Goal: Navigation & Orientation: Find specific page/section

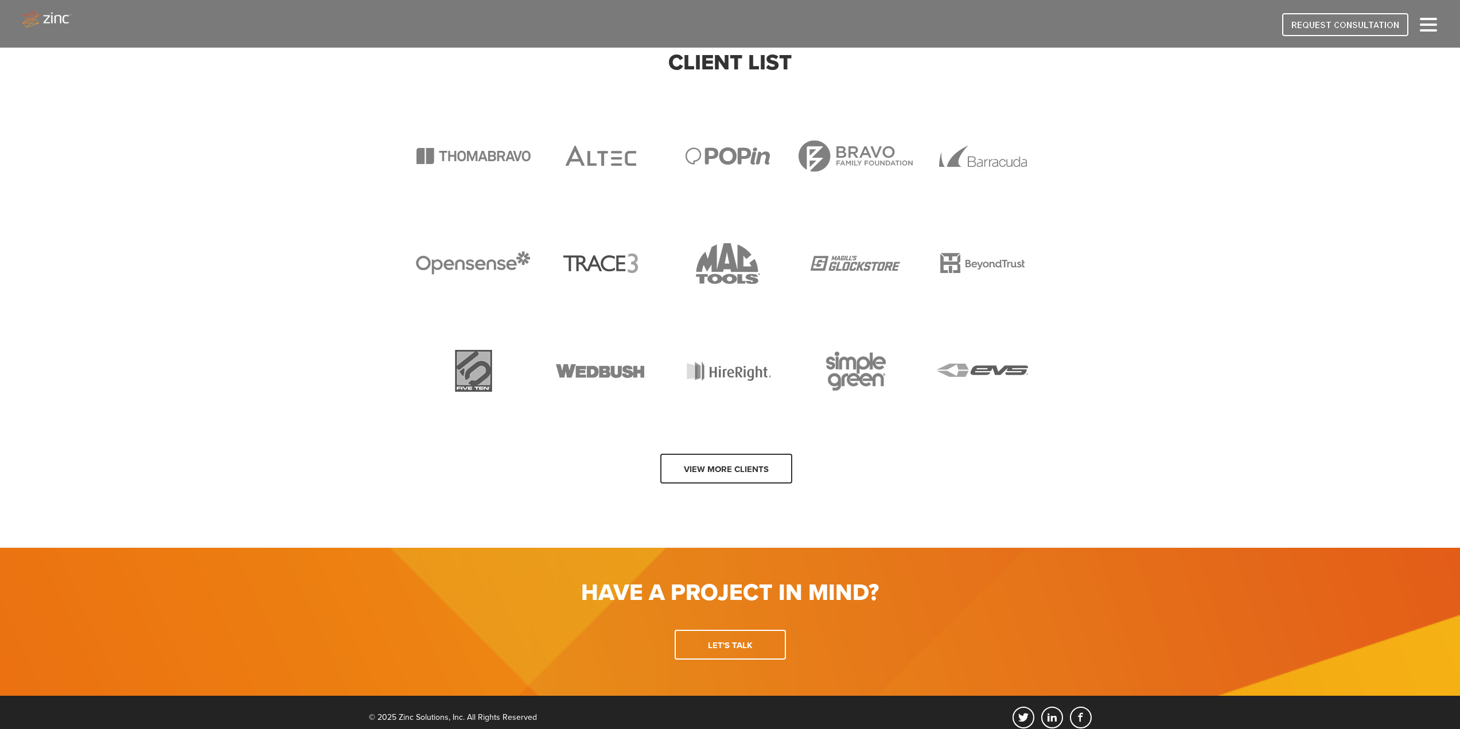
scroll to position [965, 0]
click at [741, 458] on link "View more clients" at bounding box center [726, 468] width 132 height 30
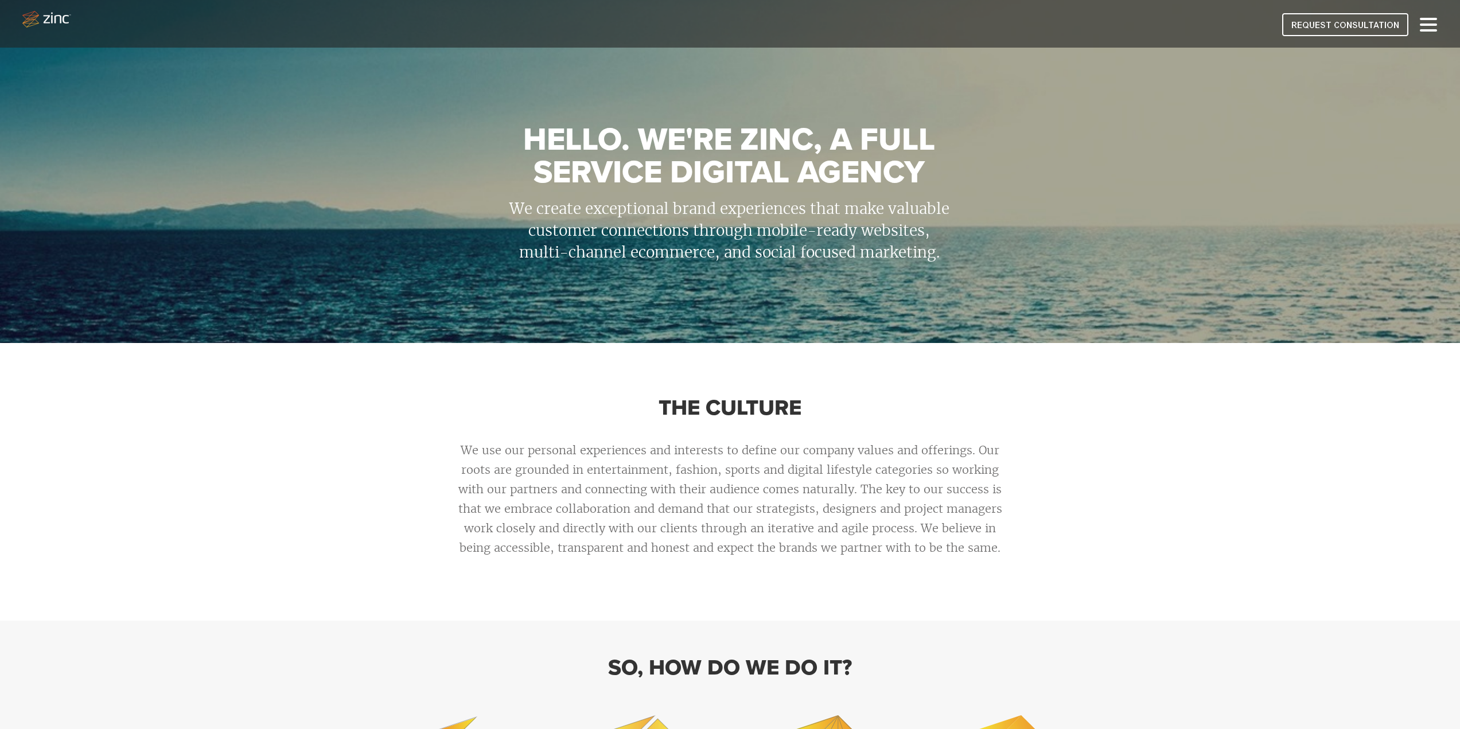
scroll to position [0, 0]
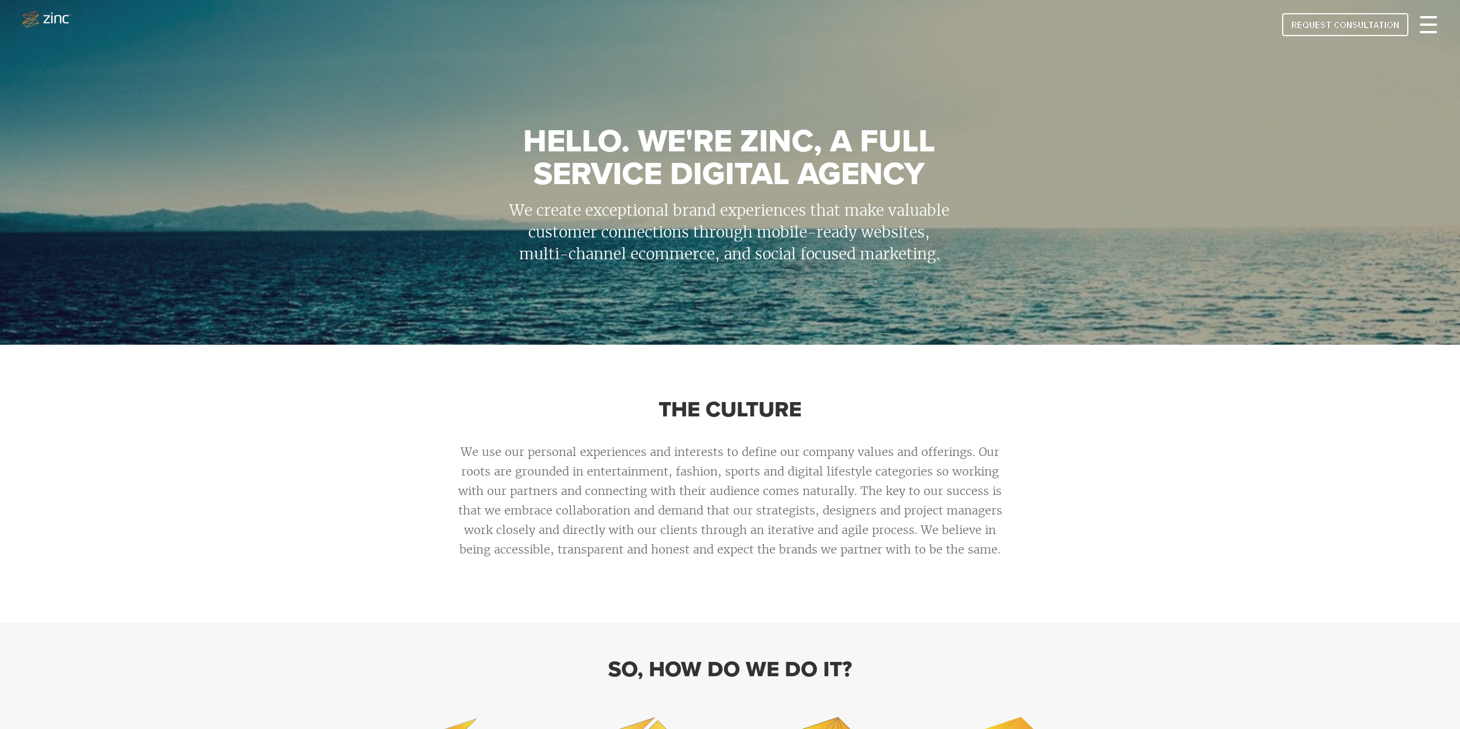
click at [1427, 30] on div at bounding box center [1428, 25] width 17 height 14
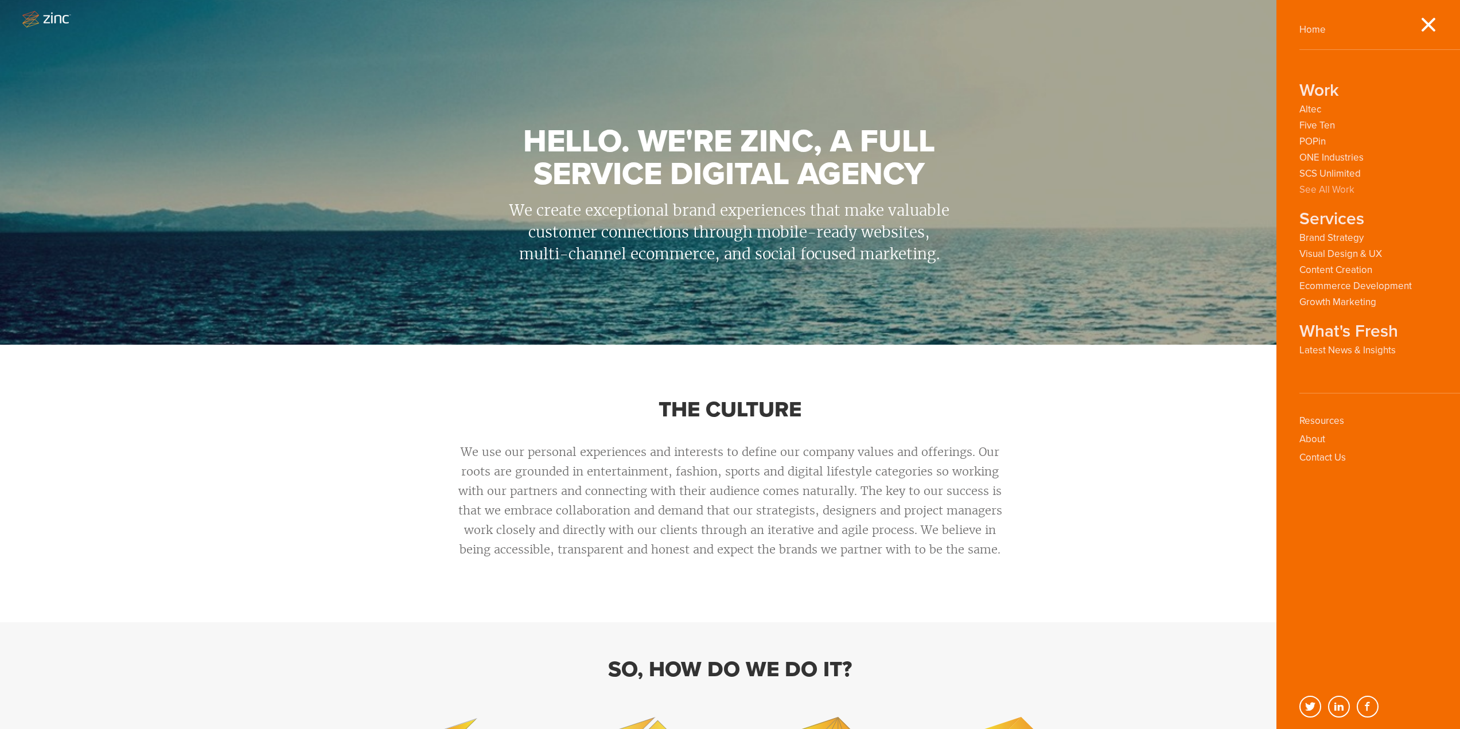
click at [1342, 185] on link "See All Work" at bounding box center [1326, 189] width 55 height 11
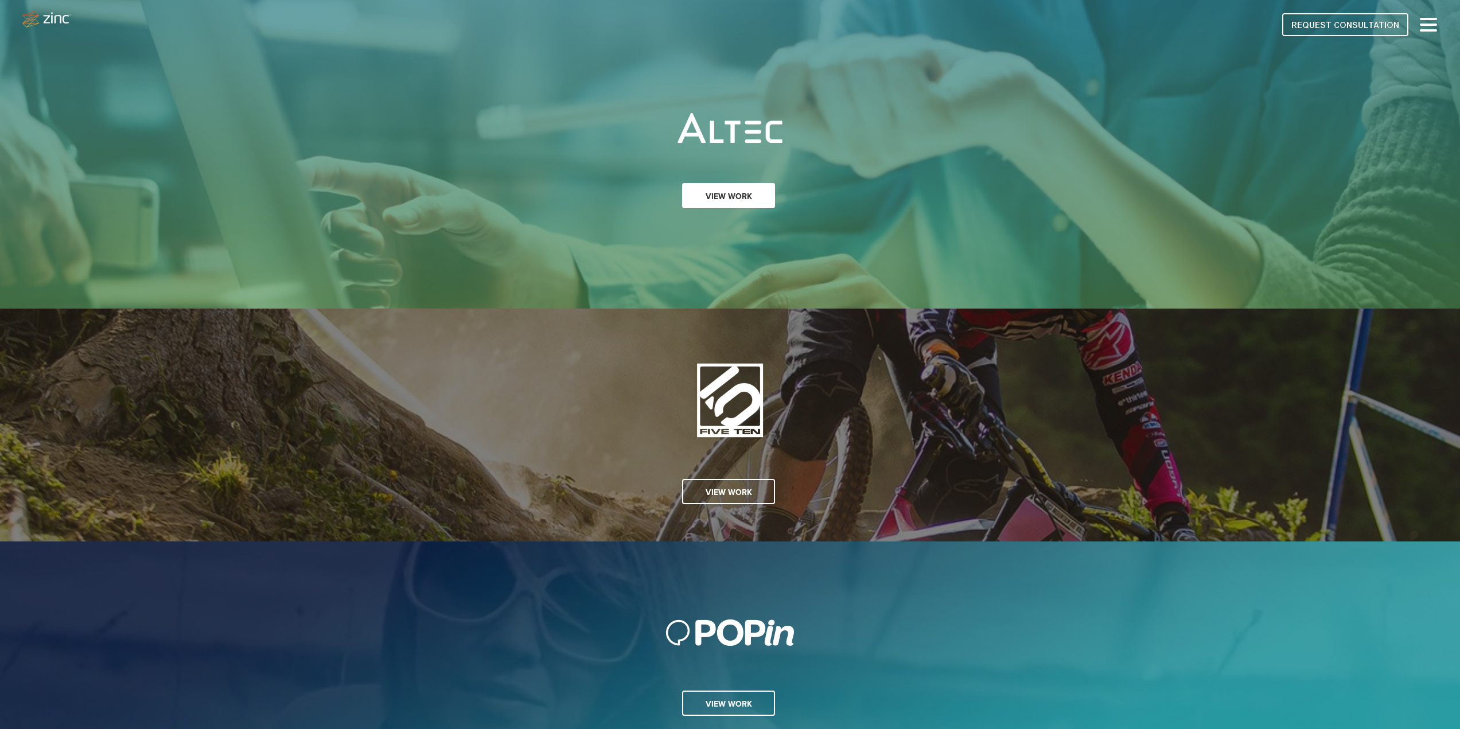
click at [719, 192] on link "View Work" at bounding box center [728, 195] width 93 height 25
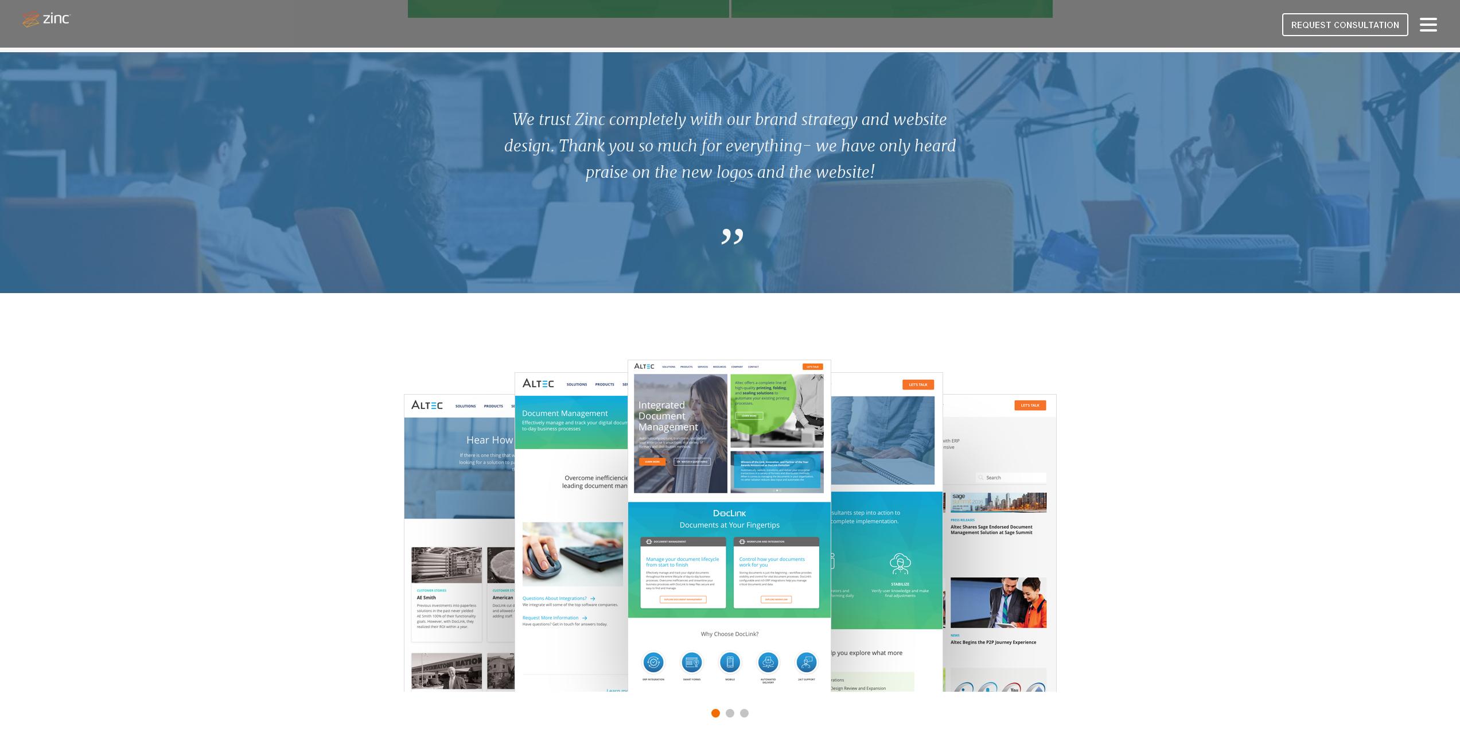
scroll to position [1434, 0]
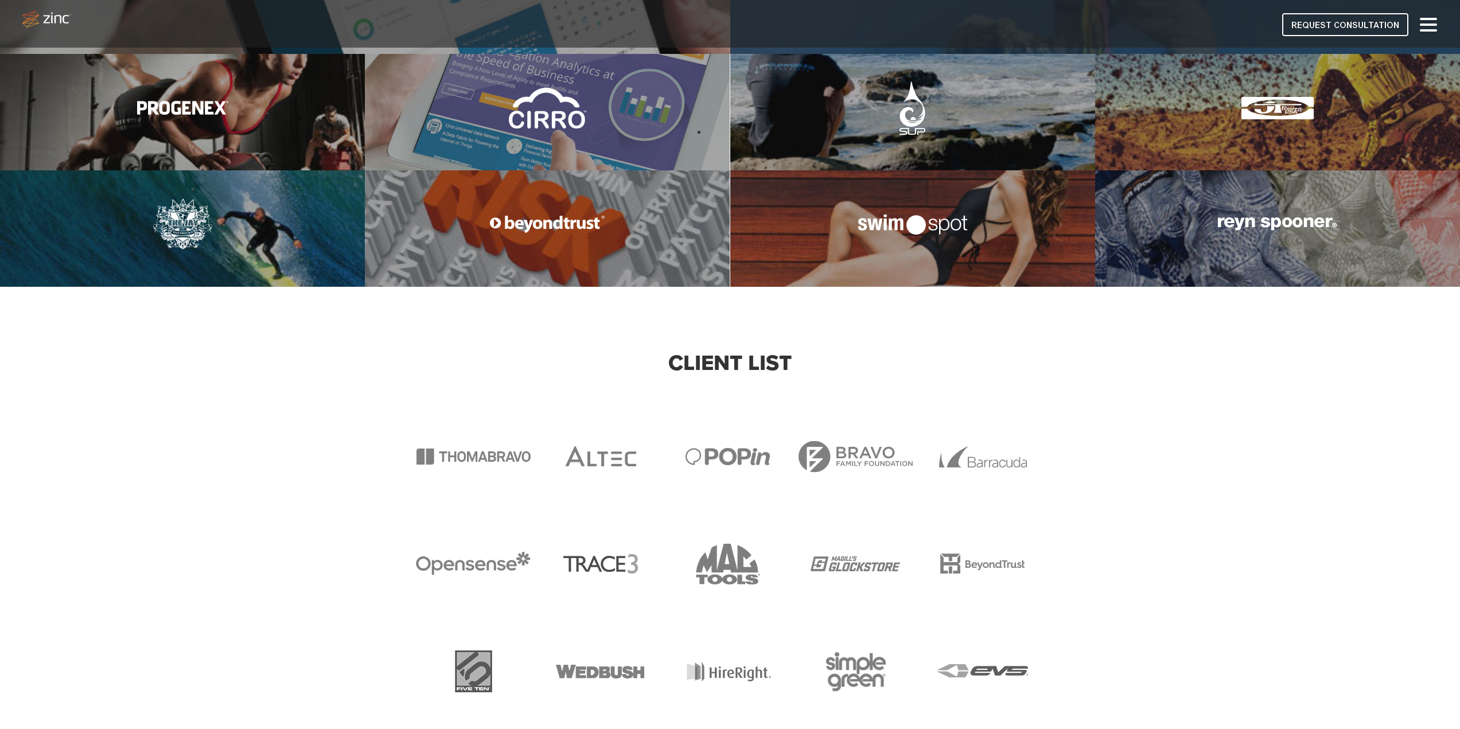
scroll to position [1912, 0]
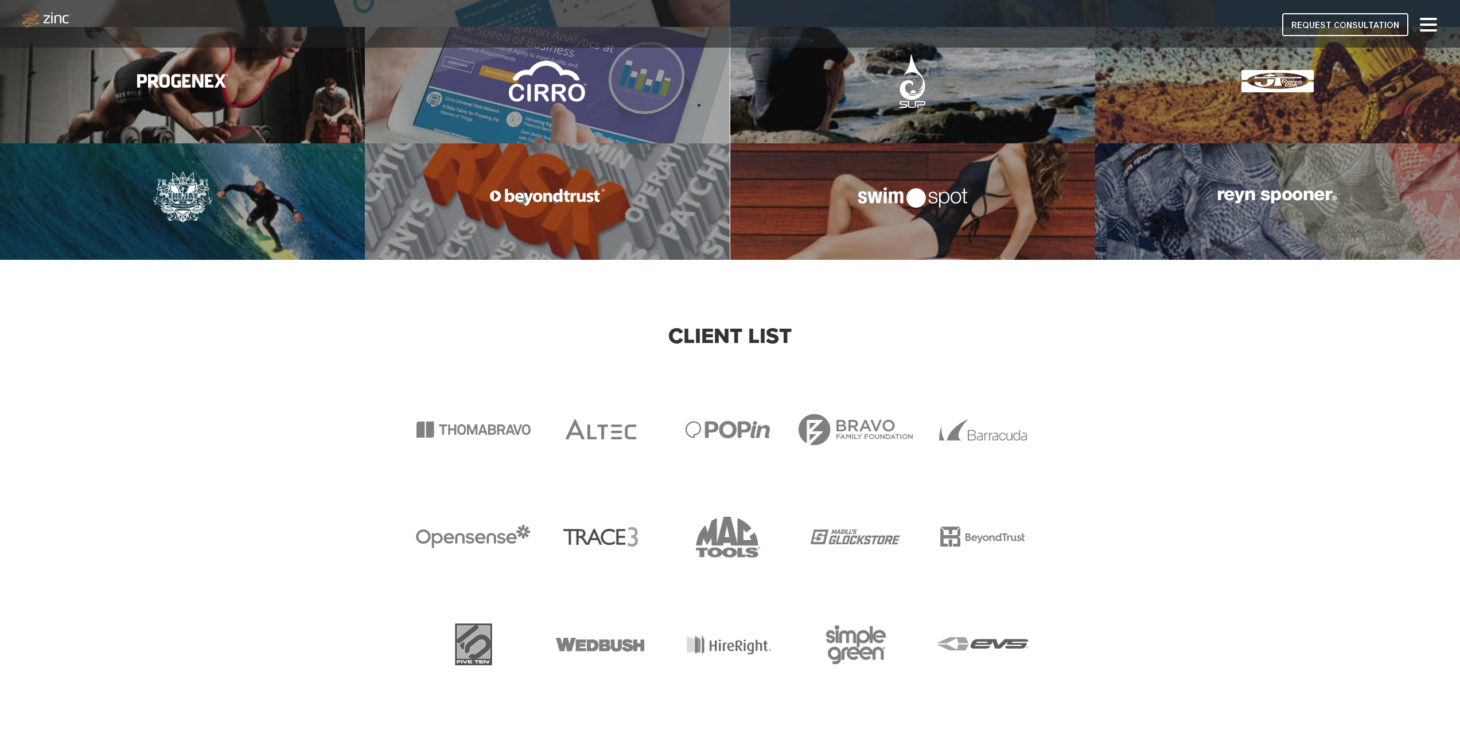
click at [1239, 196] on img at bounding box center [1277, 196] width 119 height 13
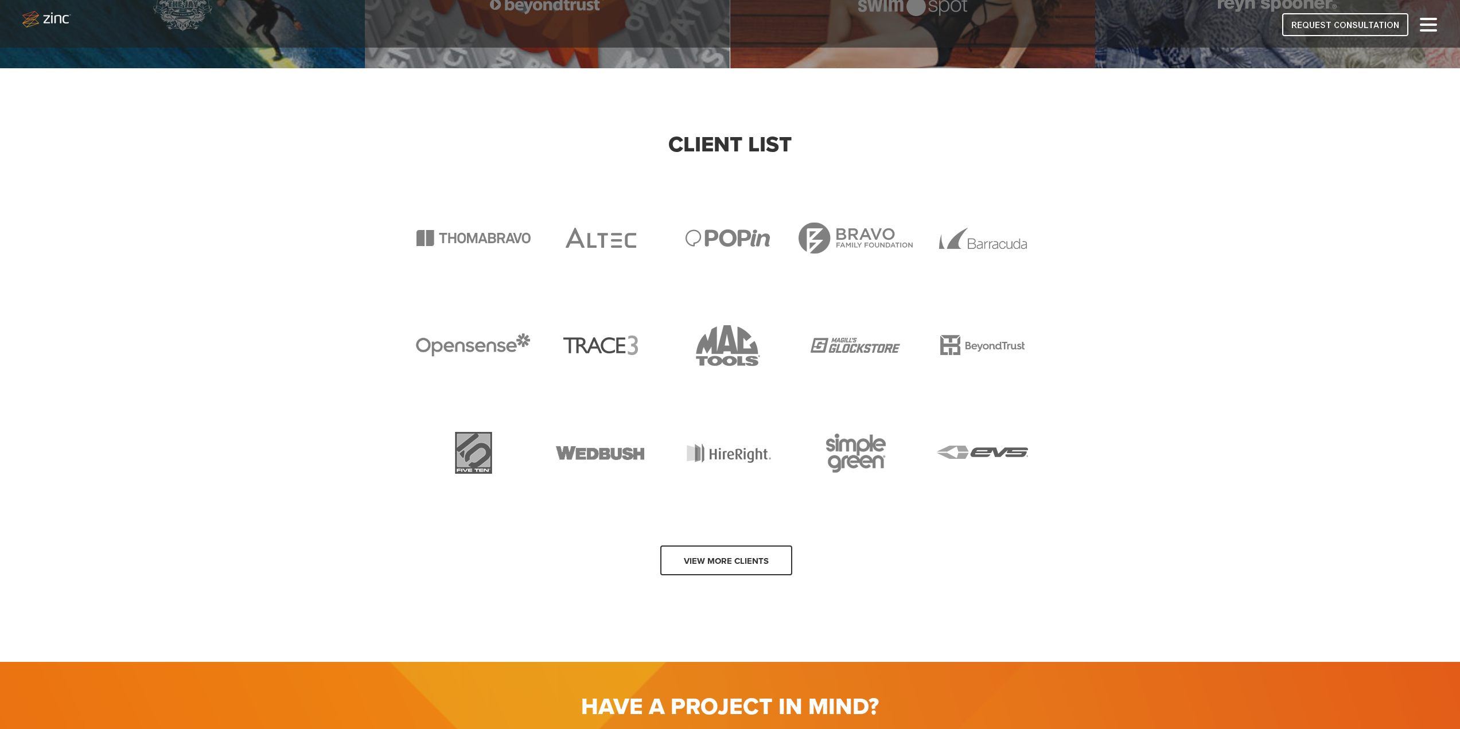
scroll to position [1530, 0]
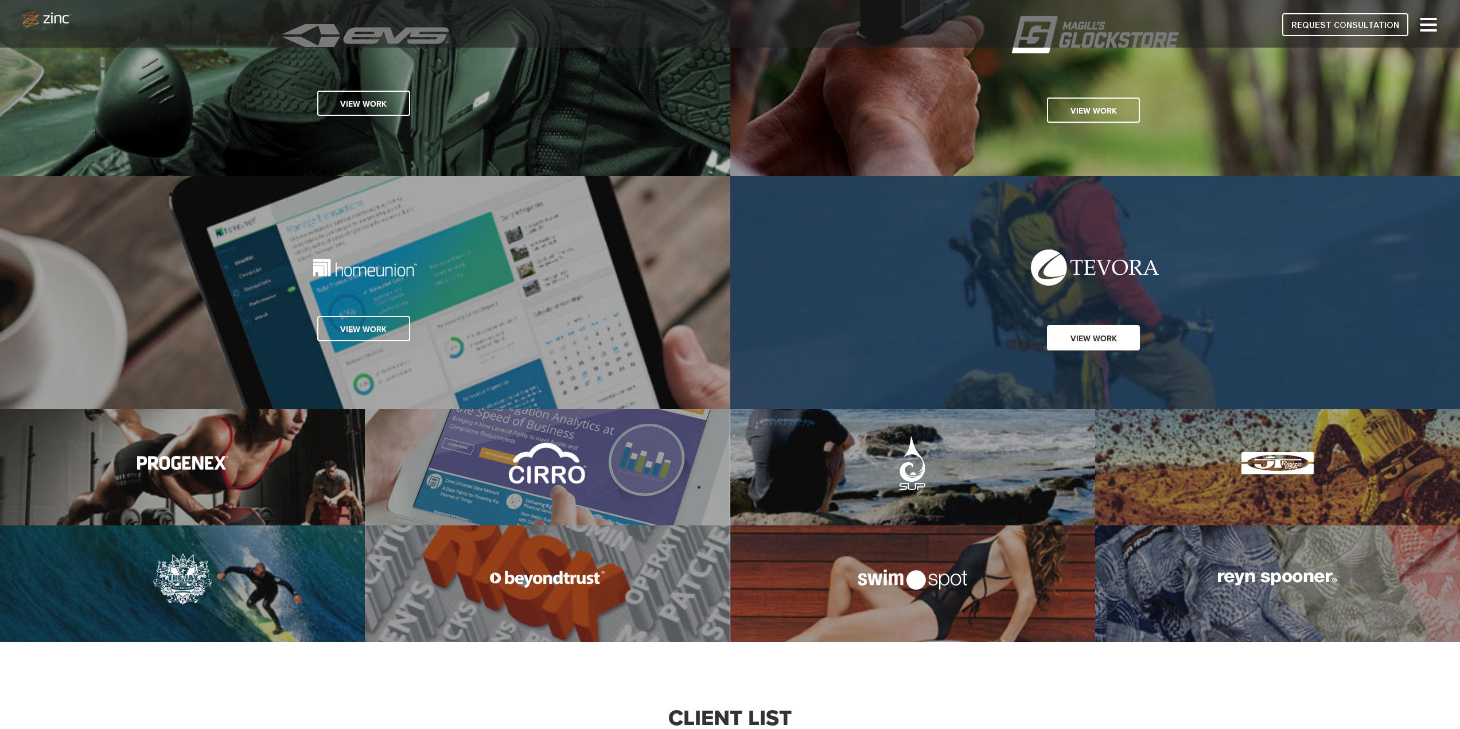
click at [1102, 337] on link "View Work" at bounding box center [1093, 337] width 93 height 25
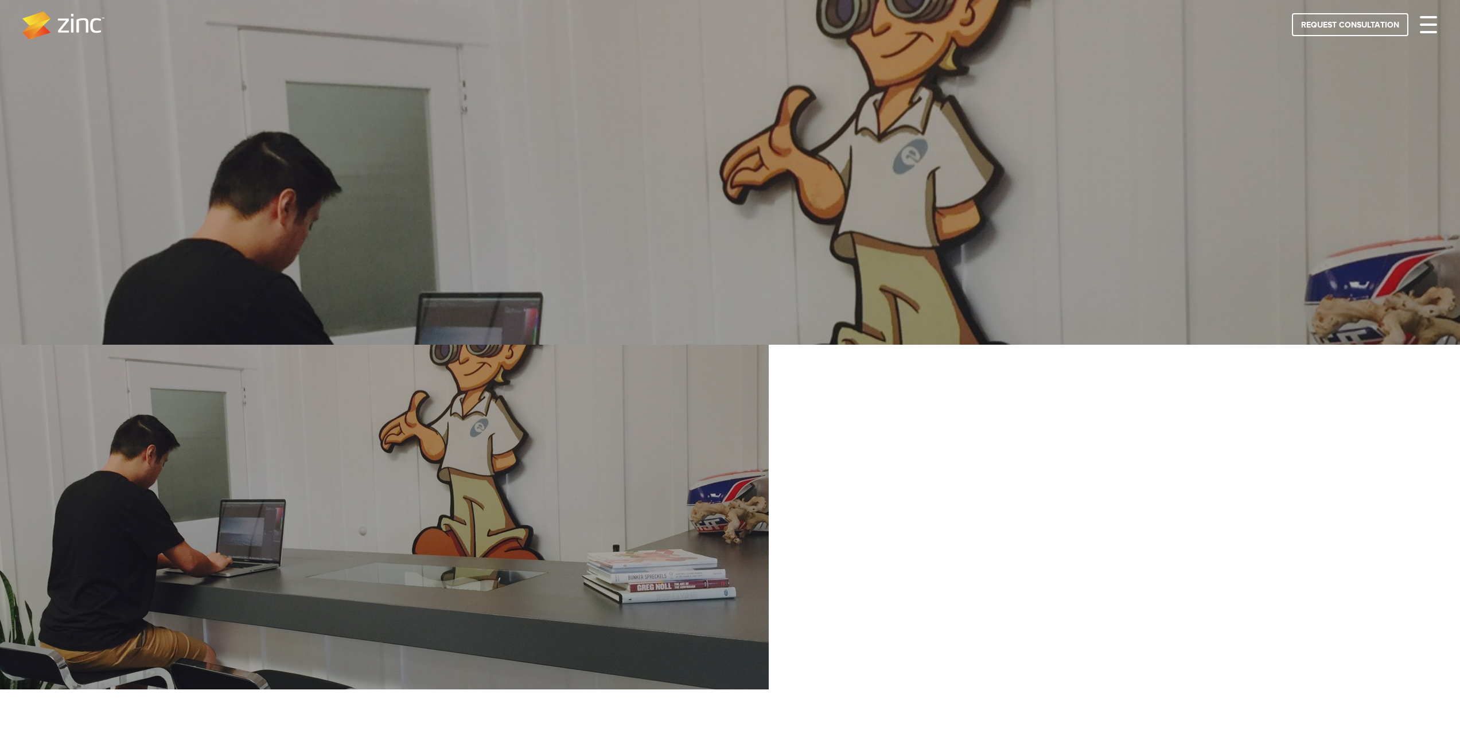
click at [1425, 21] on link at bounding box center [1428, 25] width 17 height 14
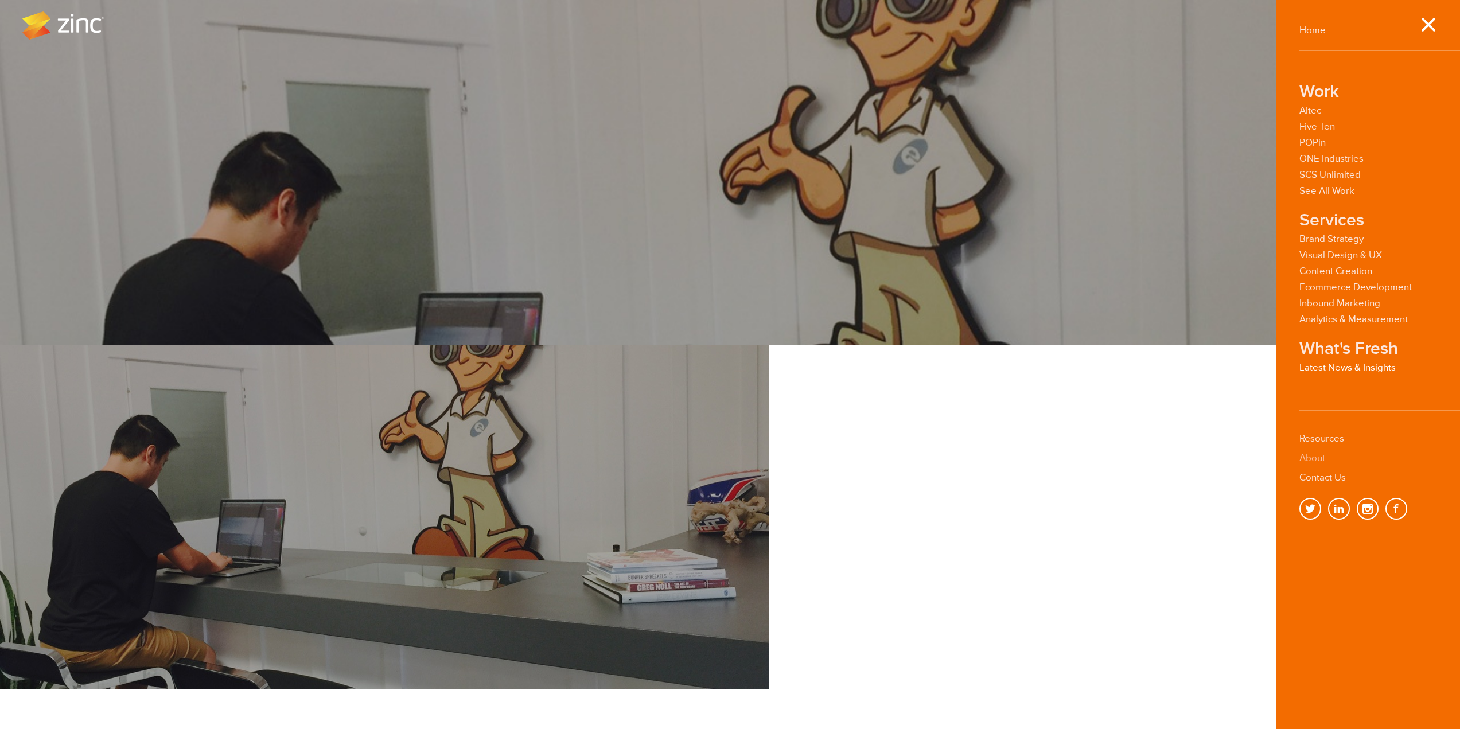
click at [1315, 456] on link "About" at bounding box center [1312, 458] width 26 height 11
click at [1312, 458] on link "About" at bounding box center [1312, 458] width 26 height 11
